Goal: Information Seeking & Learning: Learn about a topic

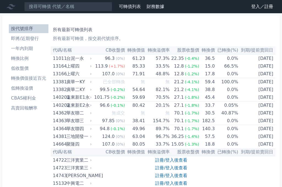
click at [21, 38] on li "即將/近期發行" at bounding box center [29, 38] width 40 height 7
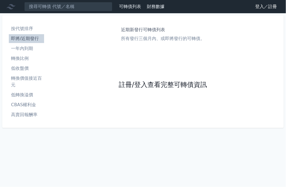
click at [172, 85] on link "註冊/登入查看完整可轉債資訊" at bounding box center [163, 84] width 88 height 9
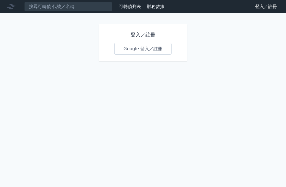
click at [151, 50] on link "Google 登入／註冊" at bounding box center [142, 49] width 57 height 12
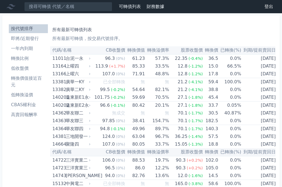
click at [25, 39] on li "即將/近期發行" at bounding box center [28, 38] width 39 height 7
